Goal: Consume media (video, audio): Consume media (video, audio)

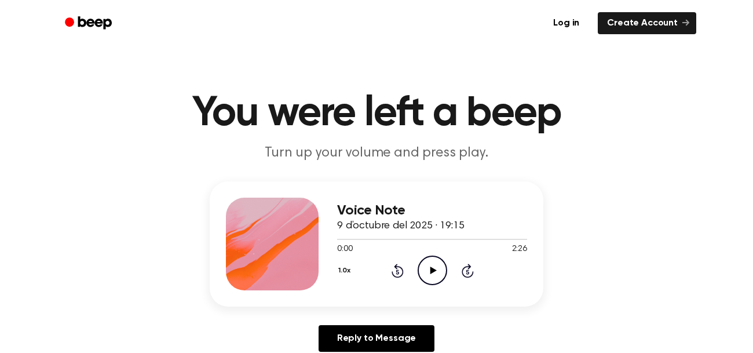
click at [392, 259] on div "1.0x Rewind 5 seconds Play Audio Skip 5 seconds" at bounding box center [432, 270] width 190 height 30
click at [428, 273] on icon "Play Audio" at bounding box center [433, 270] width 30 height 30
click at [429, 277] on icon "Pause Audio" at bounding box center [433, 270] width 30 height 30
click at [393, 269] on icon "Rewind 5 seconds" at bounding box center [397, 270] width 13 height 15
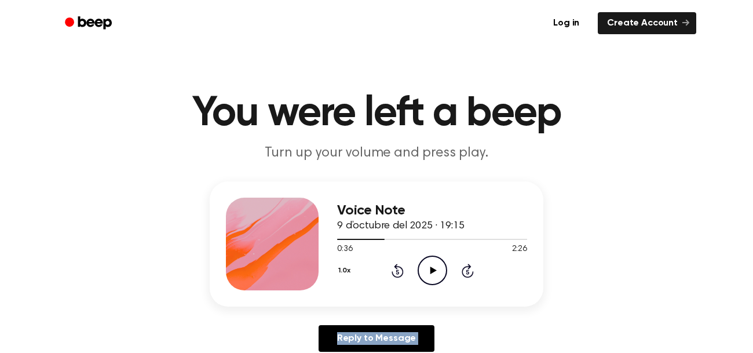
click at [393, 269] on icon "Rewind 5 seconds" at bounding box center [397, 270] width 13 height 15
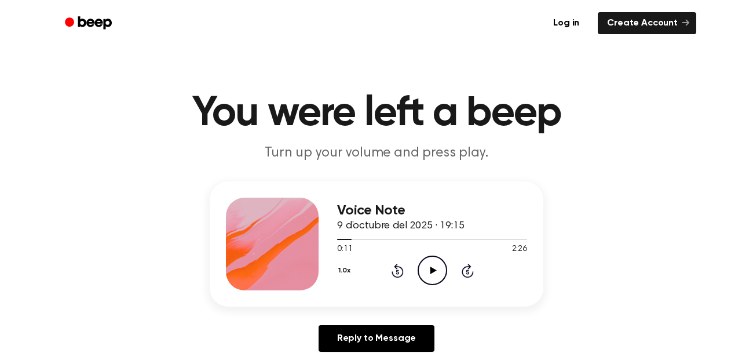
click at [393, 269] on icon "Rewind 5 seconds" at bounding box center [397, 270] width 13 height 15
